Goal: Task Accomplishment & Management: Manage account settings

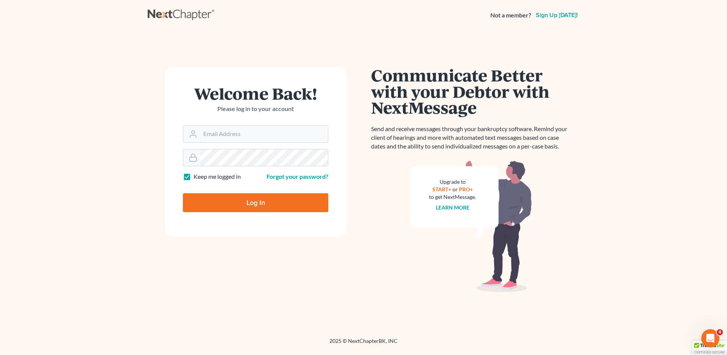
type input "vr@gardnerlawfirm.com"
click at [271, 204] on input "Log In" at bounding box center [255, 202] width 145 height 19
type input "Thinking..."
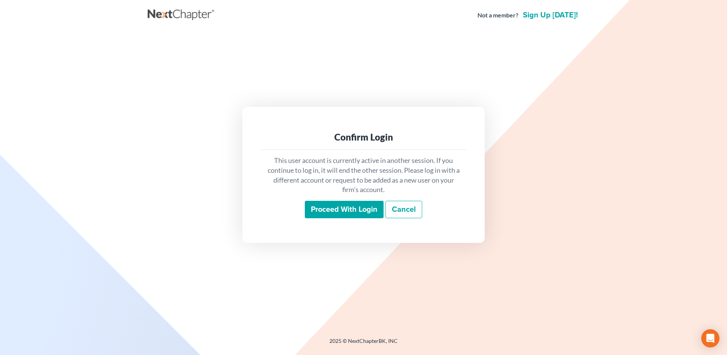
click at [341, 212] on input "Proceed with login" at bounding box center [344, 209] width 79 height 17
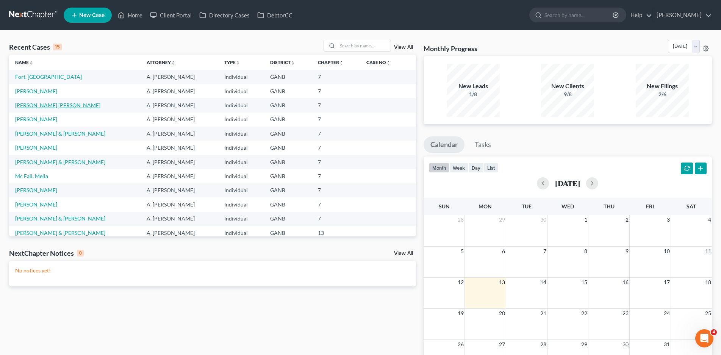
click at [53, 102] on link "Batson, Cassie Alayna" at bounding box center [57, 105] width 85 height 6
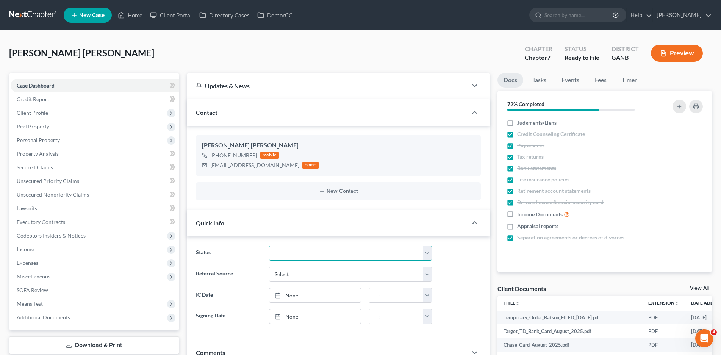
click at [290, 254] on select "Discharged Discharged & Reported Discharge Litigation Dismissal Notice Dismisse…" at bounding box center [350, 252] width 163 height 15
select select "6"
click at [269, 245] on select "Discharged Discharged & Reported Discharge Litigation Dismissal Notice Dismisse…" at bounding box center [350, 252] width 163 height 15
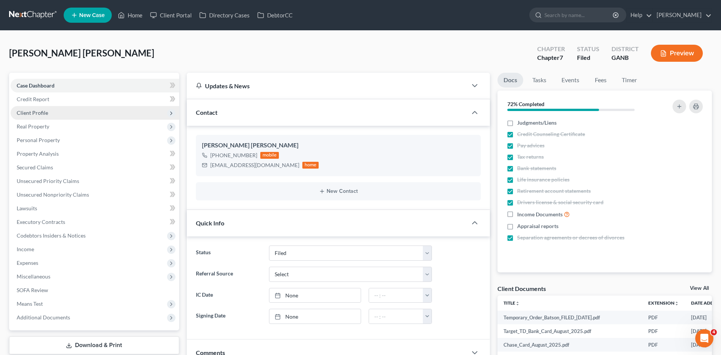
click at [41, 116] on span "Client Profile" at bounding box center [95, 113] width 169 height 14
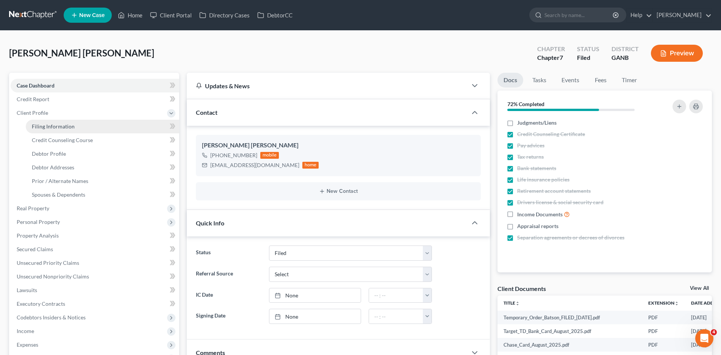
click at [51, 127] on span "Filing Information" at bounding box center [53, 126] width 43 height 6
select select "1"
select select "0"
select select "10"
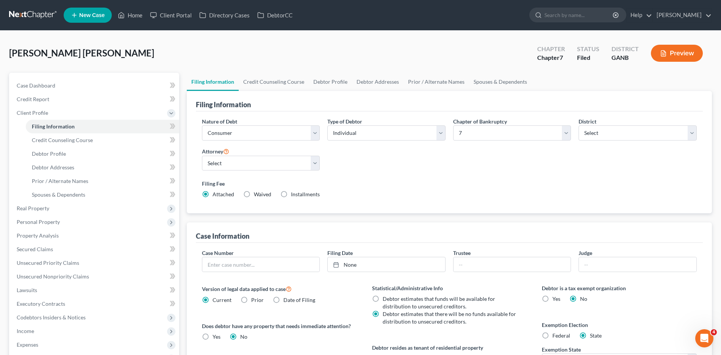
scroll to position [114, 0]
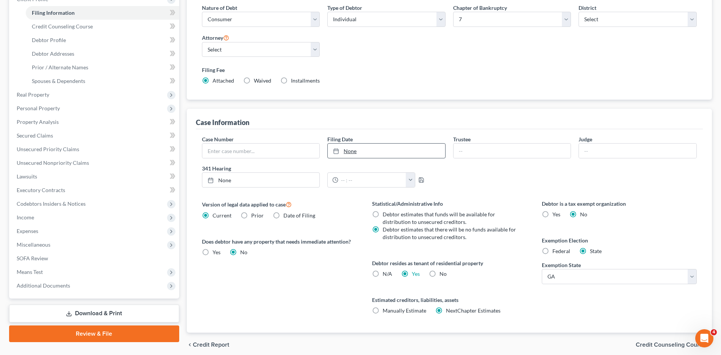
click at [347, 151] on link "None" at bounding box center [386, 151] width 117 height 14
type input "10/13/2025"
click at [240, 151] on input "text" at bounding box center [260, 151] width 117 height 14
click at [587, 155] on input "text" at bounding box center [637, 151] width 117 height 14
type input "Sacca"
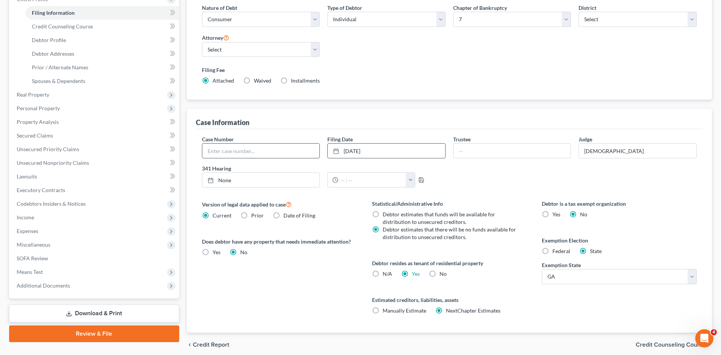
click at [272, 150] on input "text" at bounding box center [260, 151] width 117 height 14
type input "25-21445-jrs"
click at [35, 180] on link "Lawsuits" at bounding box center [95, 177] width 169 height 14
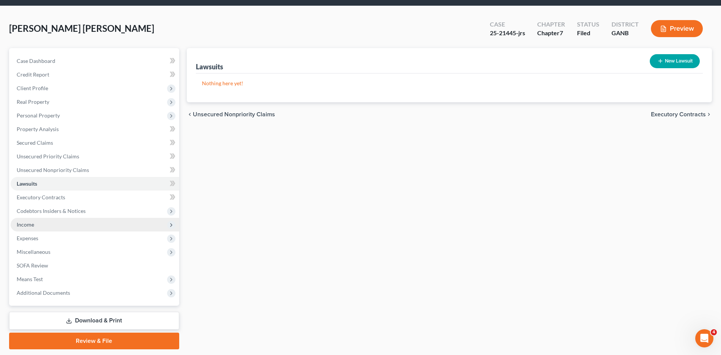
scroll to position [48, 0]
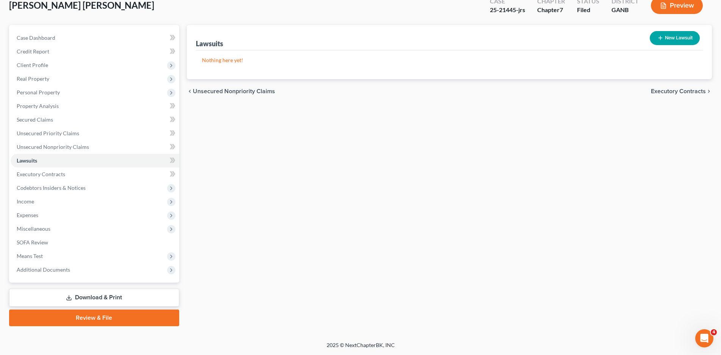
click at [109, 297] on link "Download & Print" at bounding box center [94, 298] width 170 height 18
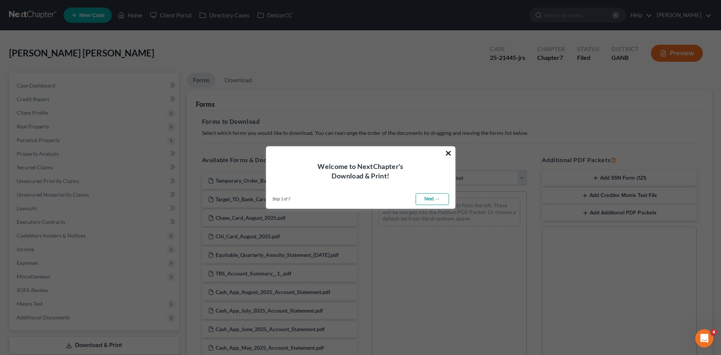
click at [447, 151] on button "×" at bounding box center [448, 153] width 7 height 12
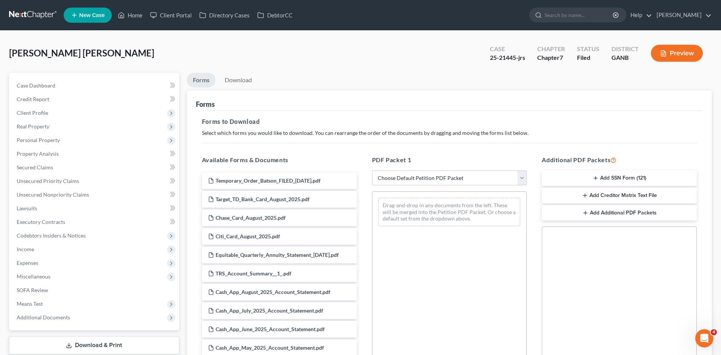
click at [451, 176] on select "Choose Default Petition PDF Packet Complete Bankruptcy Petition (all forms and …" at bounding box center [449, 177] width 155 height 15
select select "0"
click at [372, 170] on select "Choose Default Petition PDF Packet Complete Bankruptcy Petition (all forms and …" at bounding box center [449, 177] width 155 height 15
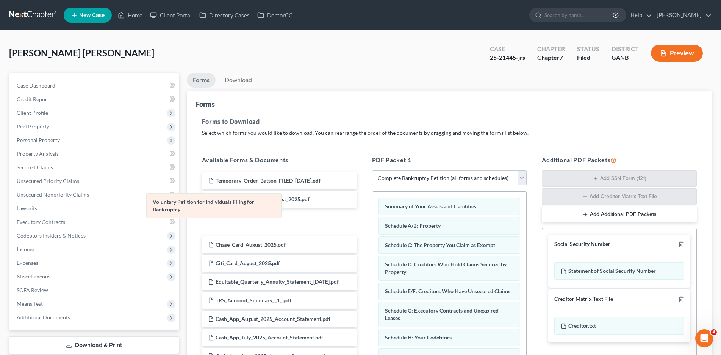
drag, startPoint x: 442, startPoint y: 205, endPoint x: 211, endPoint y: 201, distance: 231.0
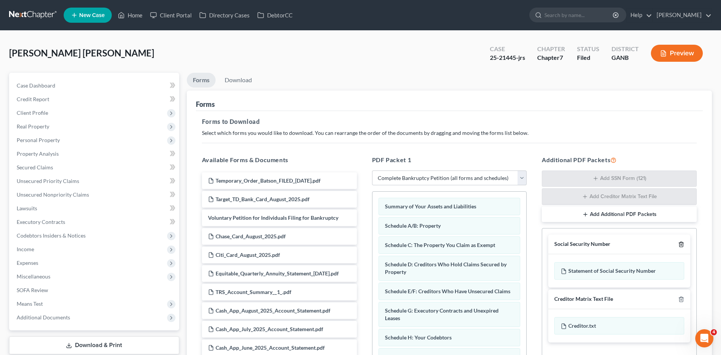
click at [682, 244] on icon "button" at bounding box center [681, 244] width 6 height 6
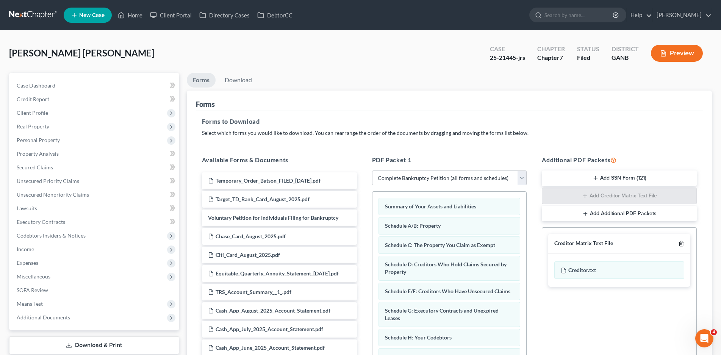
drag, startPoint x: 680, startPoint y: 242, endPoint x: 694, endPoint y: 250, distance: 16.8
click at [680, 243] on icon "button" at bounding box center [681, 243] width 6 height 6
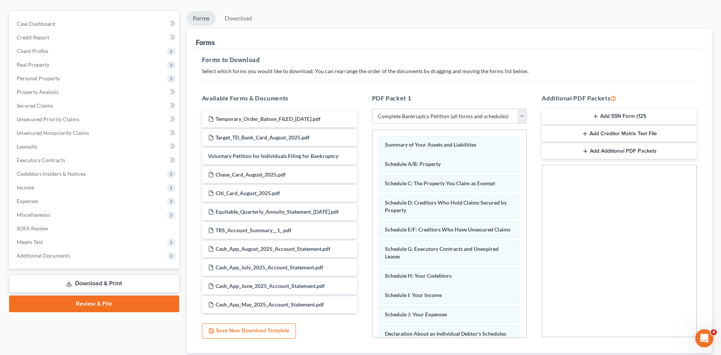
scroll to position [113, 0]
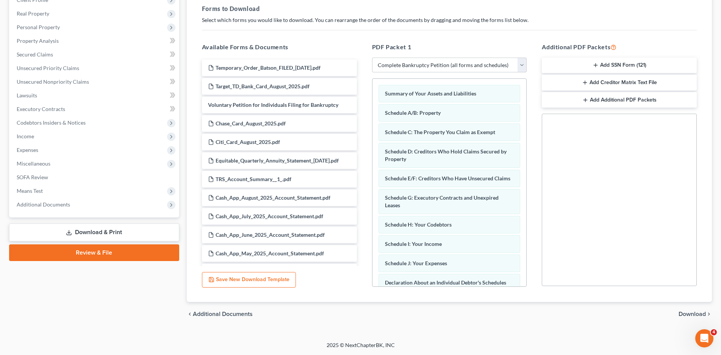
click at [685, 314] on span "Download" at bounding box center [691, 314] width 27 height 6
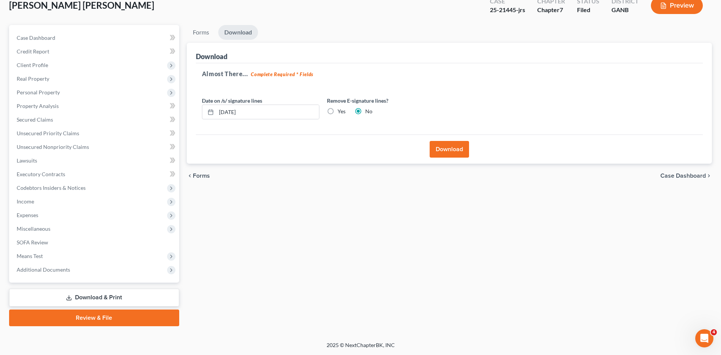
scroll to position [48, 0]
click at [452, 146] on button "Download" at bounding box center [448, 149] width 39 height 17
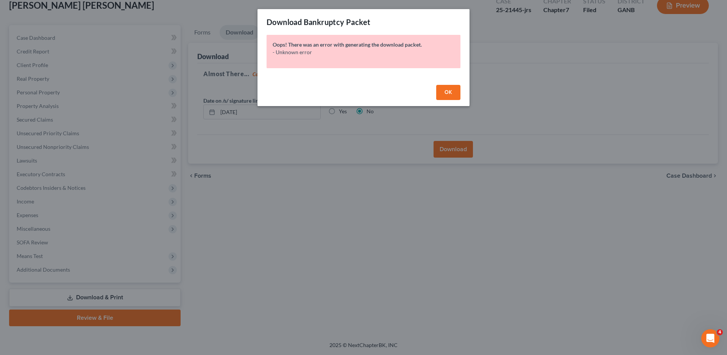
click at [447, 92] on span "OK" at bounding box center [449, 92] width 8 height 6
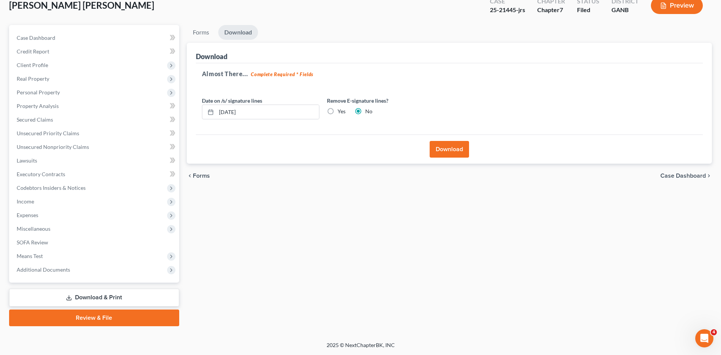
click at [448, 148] on button "Download" at bounding box center [448, 149] width 39 height 17
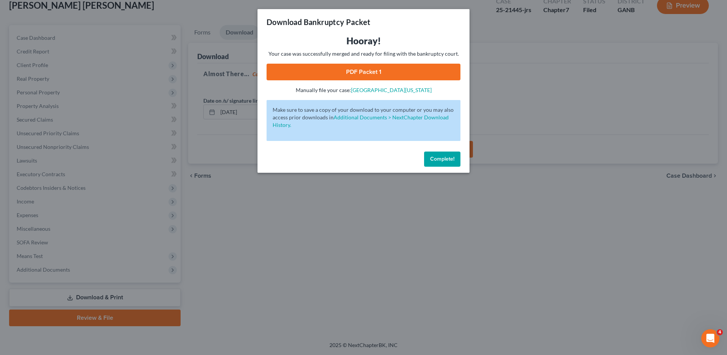
click at [378, 67] on link "PDF Packet 1" at bounding box center [364, 72] width 194 height 17
click at [435, 160] on span "Complete!" at bounding box center [442, 159] width 24 height 6
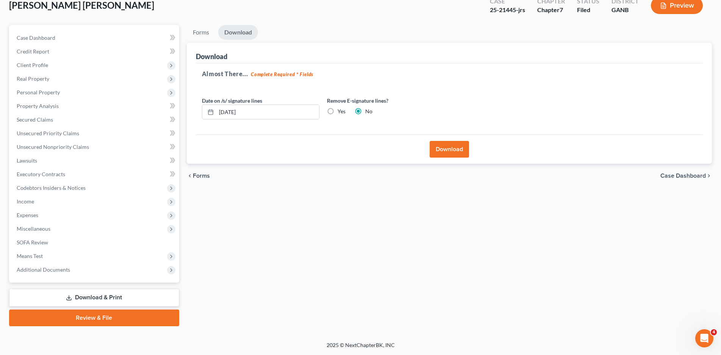
scroll to position [0, 0]
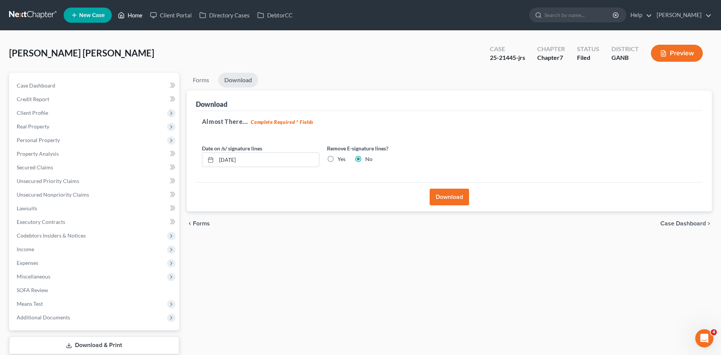
click at [128, 15] on link "Home" at bounding box center [130, 15] width 32 height 14
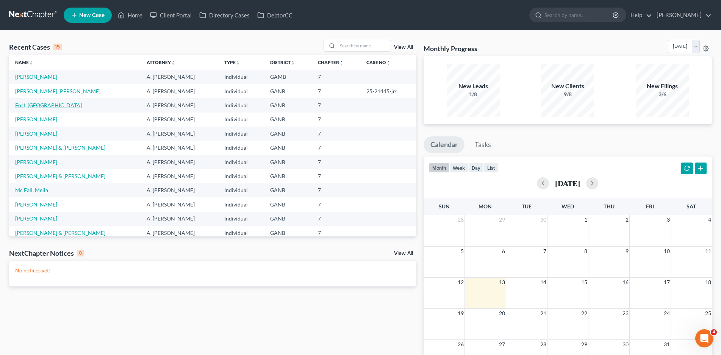
click at [34, 106] on link "Fort, Alyssa" at bounding box center [48, 105] width 67 height 6
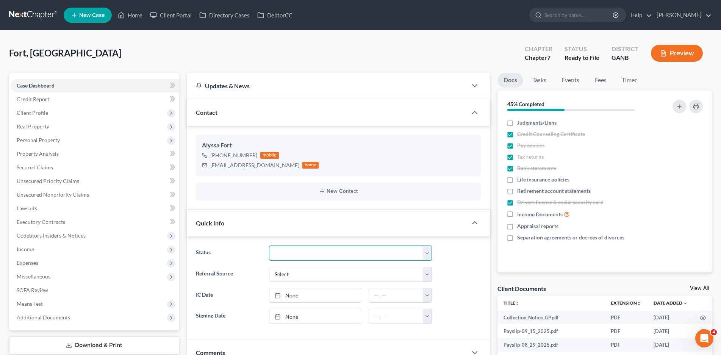
click at [303, 256] on select "Discharged Discharged & Reported Discharge Litigation Dismissal Notice Dismisse…" at bounding box center [350, 252] width 163 height 15
select select "6"
click at [269, 245] on select "Discharged Discharged & Reported Discharge Litigation Dismissal Notice Dismisse…" at bounding box center [350, 252] width 163 height 15
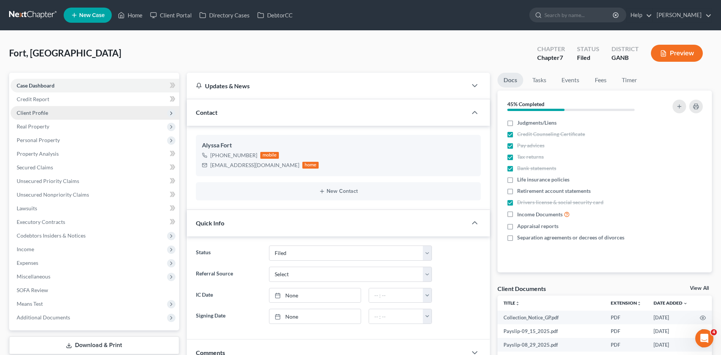
click at [37, 111] on span "Client Profile" at bounding box center [32, 112] width 31 height 6
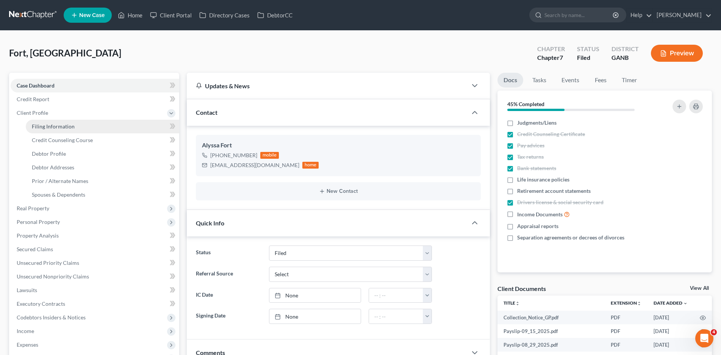
click at [44, 128] on span "Filing Information" at bounding box center [53, 126] width 43 height 6
select select "1"
select select "0"
select select "19"
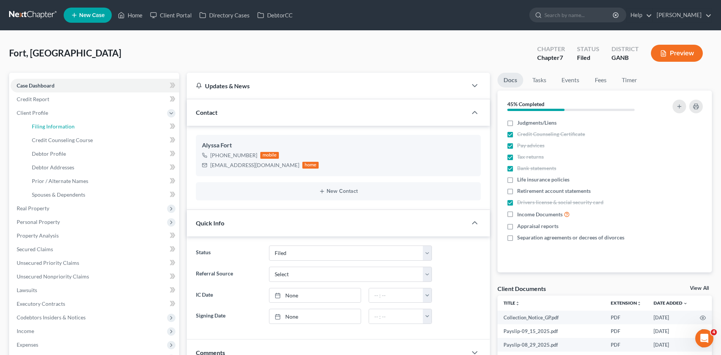
select select "2"
select select "10"
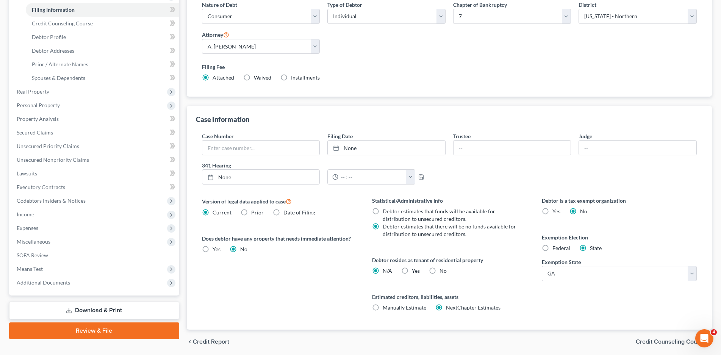
scroll to position [144, 0]
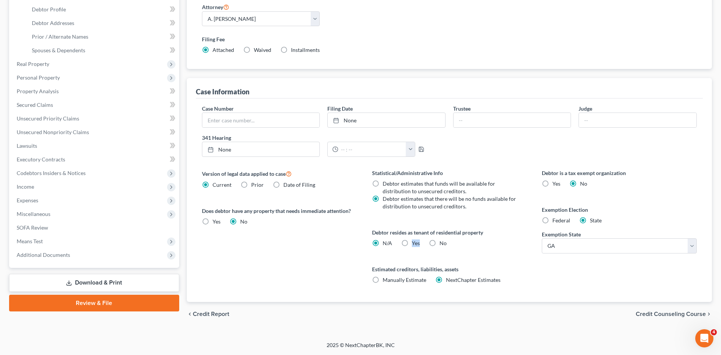
click at [412, 241] on label "Yes Yes" at bounding box center [416, 243] width 8 height 8
click at [412, 244] on label "Yes Yes" at bounding box center [416, 243] width 8 height 8
click at [415, 244] on input "Yes Yes" at bounding box center [417, 241] width 5 height 5
radio input "true"
radio input "false"
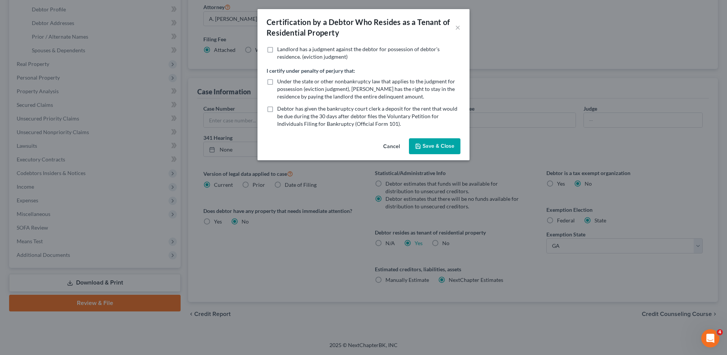
click at [415, 145] on icon "button" at bounding box center [418, 146] width 6 height 6
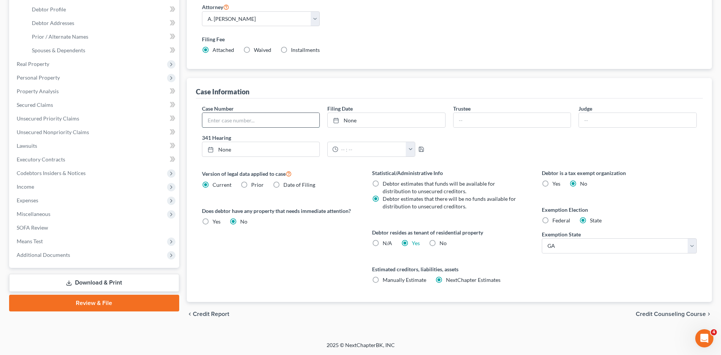
click at [240, 119] on input "text" at bounding box center [260, 120] width 117 height 14
type input "25-51451-jrs"
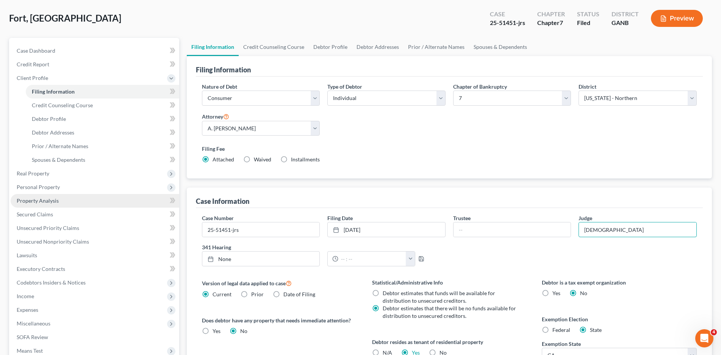
scroll to position [31, 0]
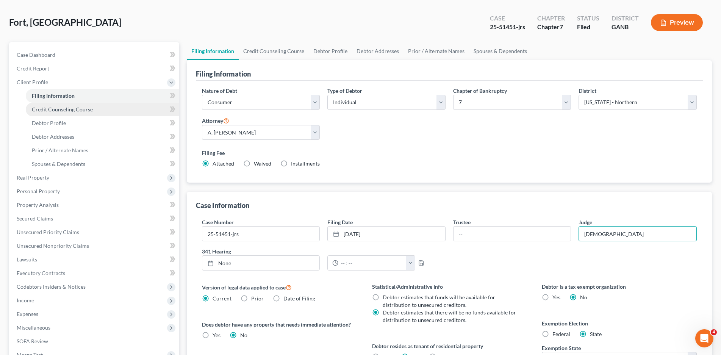
type input "Sacca"
click at [72, 114] on link "Credit Counseling Course" at bounding box center [102, 110] width 153 height 14
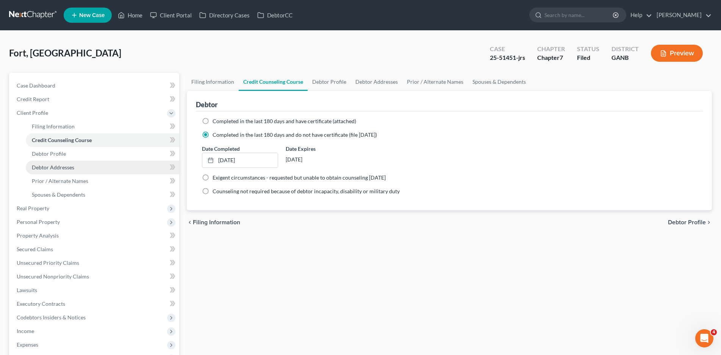
scroll to position [130, 0]
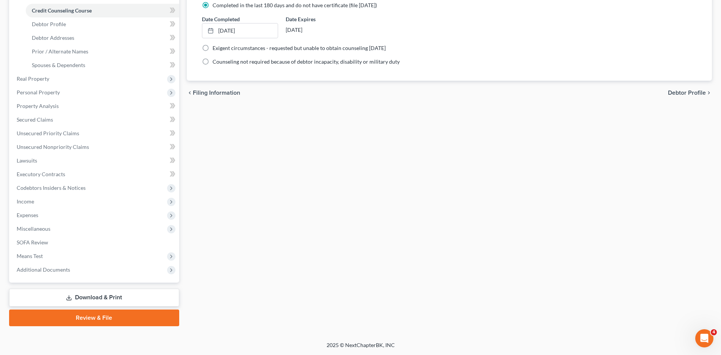
click at [118, 299] on link "Download & Print" at bounding box center [94, 298] width 170 height 18
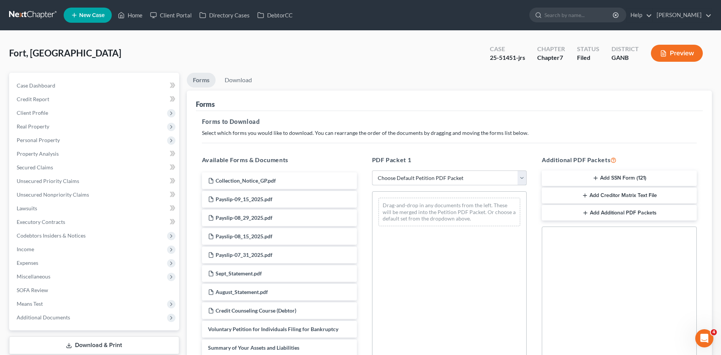
click at [384, 181] on select "Choose Default Petition PDF Packet Complete Bankruptcy Petition (all forms and …" at bounding box center [449, 177] width 155 height 15
select select "0"
click at [372, 170] on select "Choose Default Petition PDF Packet Complete Bankruptcy Petition (all forms and …" at bounding box center [449, 177] width 155 height 15
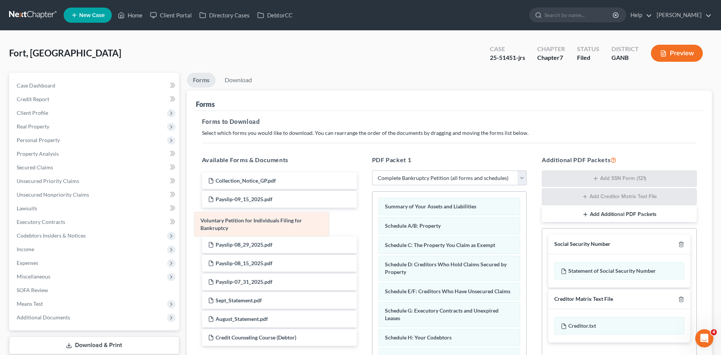
drag, startPoint x: 404, startPoint y: 206, endPoint x: 223, endPoint y: 219, distance: 181.5
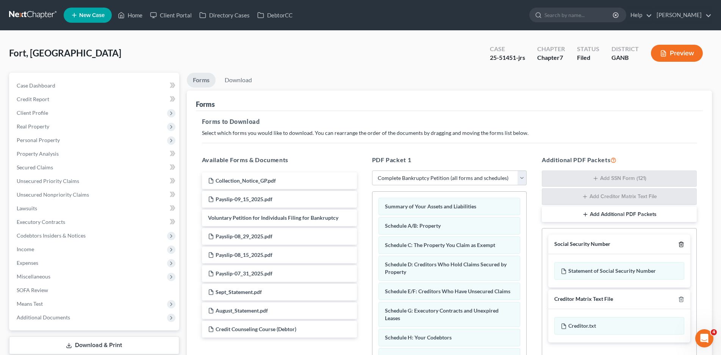
click at [681, 244] on icon "button" at bounding box center [681, 244] width 6 height 6
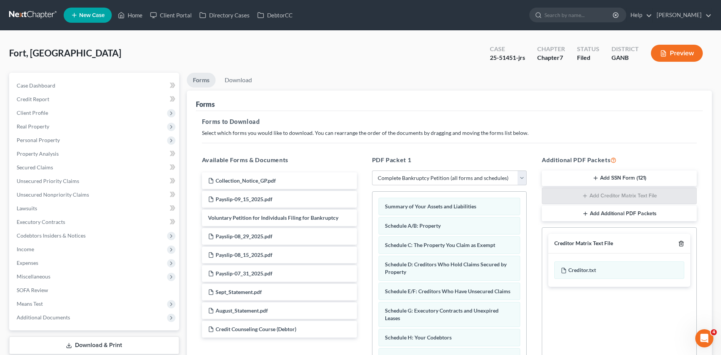
click at [682, 242] on polyline "button" at bounding box center [681, 242] width 5 height 0
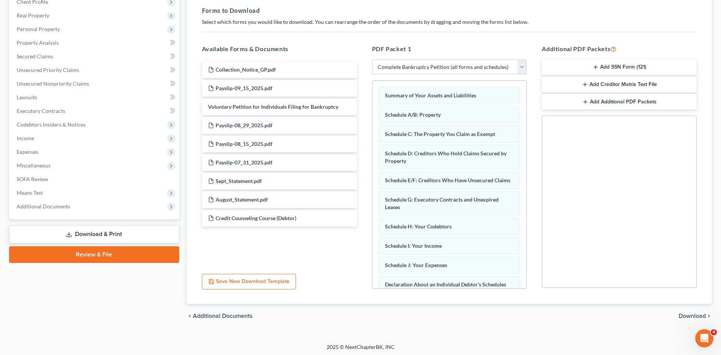
scroll to position [113, 0]
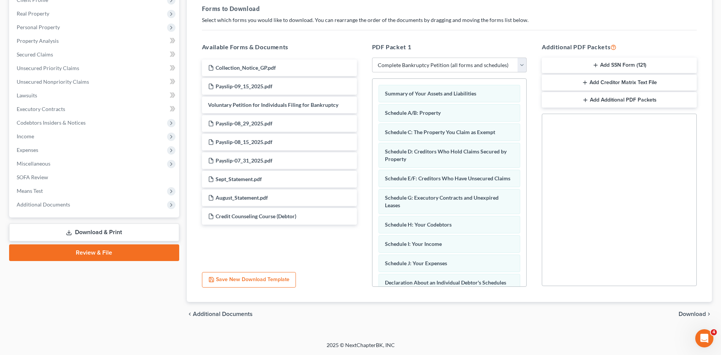
click at [691, 314] on span "Download" at bounding box center [691, 314] width 27 height 6
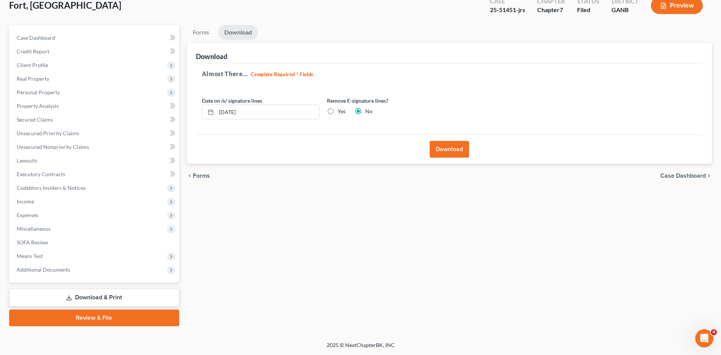
scroll to position [48, 0]
click at [453, 151] on button "Download" at bounding box center [448, 149] width 39 height 17
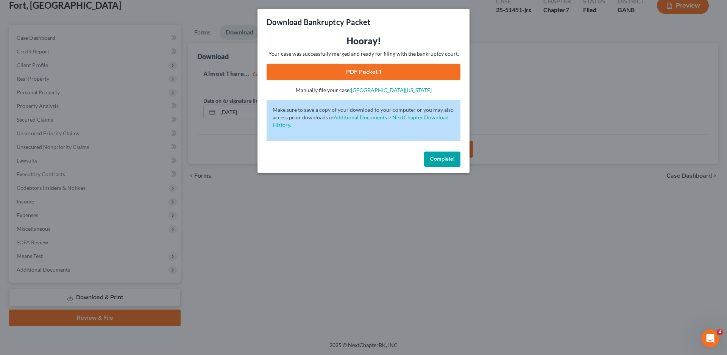
click at [386, 74] on link "PDF Packet 1" at bounding box center [364, 72] width 194 height 17
click at [445, 159] on span "Complete!" at bounding box center [442, 159] width 24 height 6
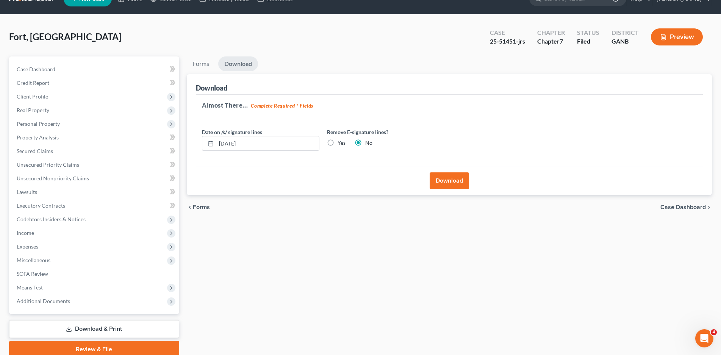
scroll to position [0, 0]
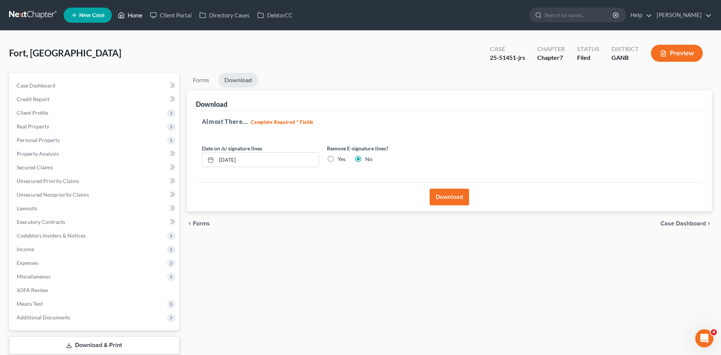
click at [138, 17] on link "Home" at bounding box center [130, 15] width 32 height 14
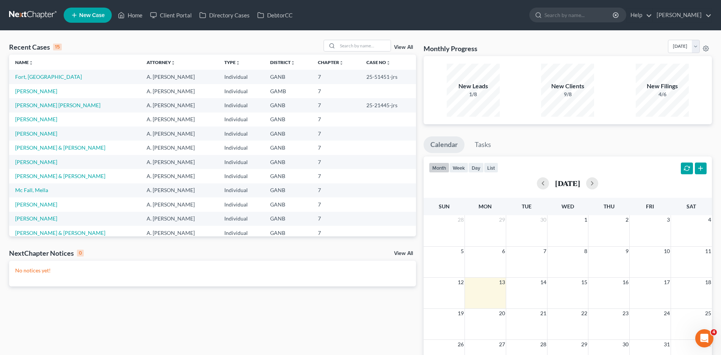
click at [36, 94] on td "Burke, Leslie" at bounding box center [74, 91] width 131 height 14
click at [36, 90] on link "Burke, Leslie" at bounding box center [36, 91] width 42 height 6
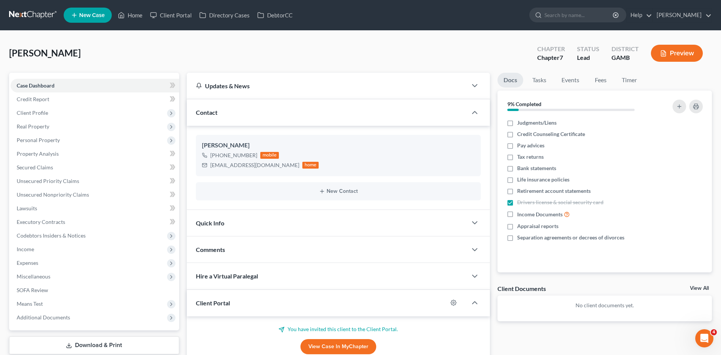
click at [209, 229] on div "Quick Info" at bounding box center [327, 223] width 280 height 26
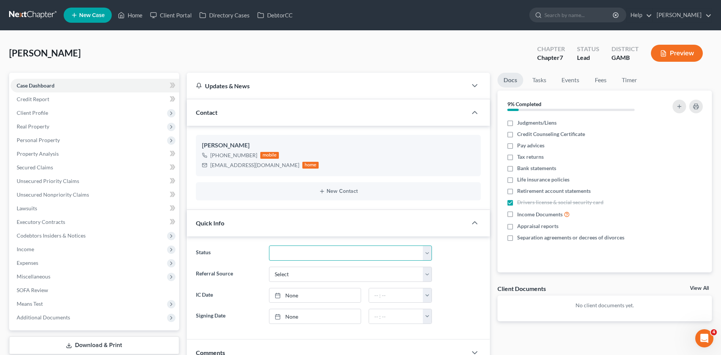
click at [290, 254] on select "Discharged Discharged & Reported Discharge Litigation Dismissal Notice Dismisse…" at bounding box center [350, 252] width 163 height 15
select select "9"
click at [269, 245] on select "Discharged Discharged & Reported Discharge Litigation Dismissal Notice Dismisse…" at bounding box center [350, 252] width 163 height 15
drag, startPoint x: 132, startPoint y: 16, endPoint x: 140, endPoint y: 47, distance: 31.8
click at [132, 16] on link "Home" at bounding box center [130, 15] width 32 height 14
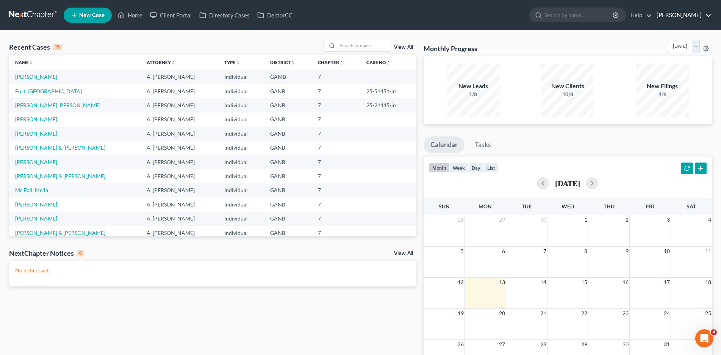
click at [707, 15] on link "Robert M. Gardner, P.C." at bounding box center [681, 15] width 59 height 14
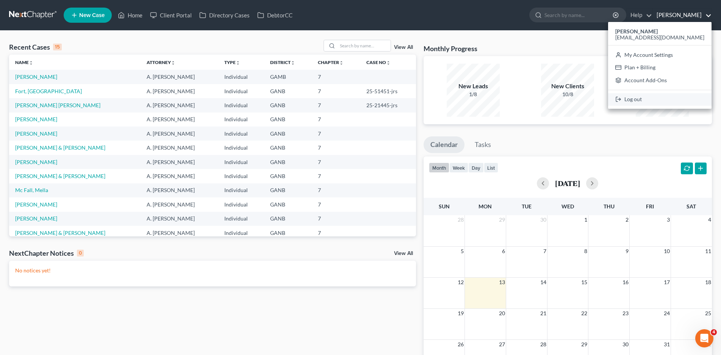
click at [661, 100] on link "Log out" at bounding box center [659, 99] width 103 height 13
